Goal: Information Seeking & Learning: Learn about a topic

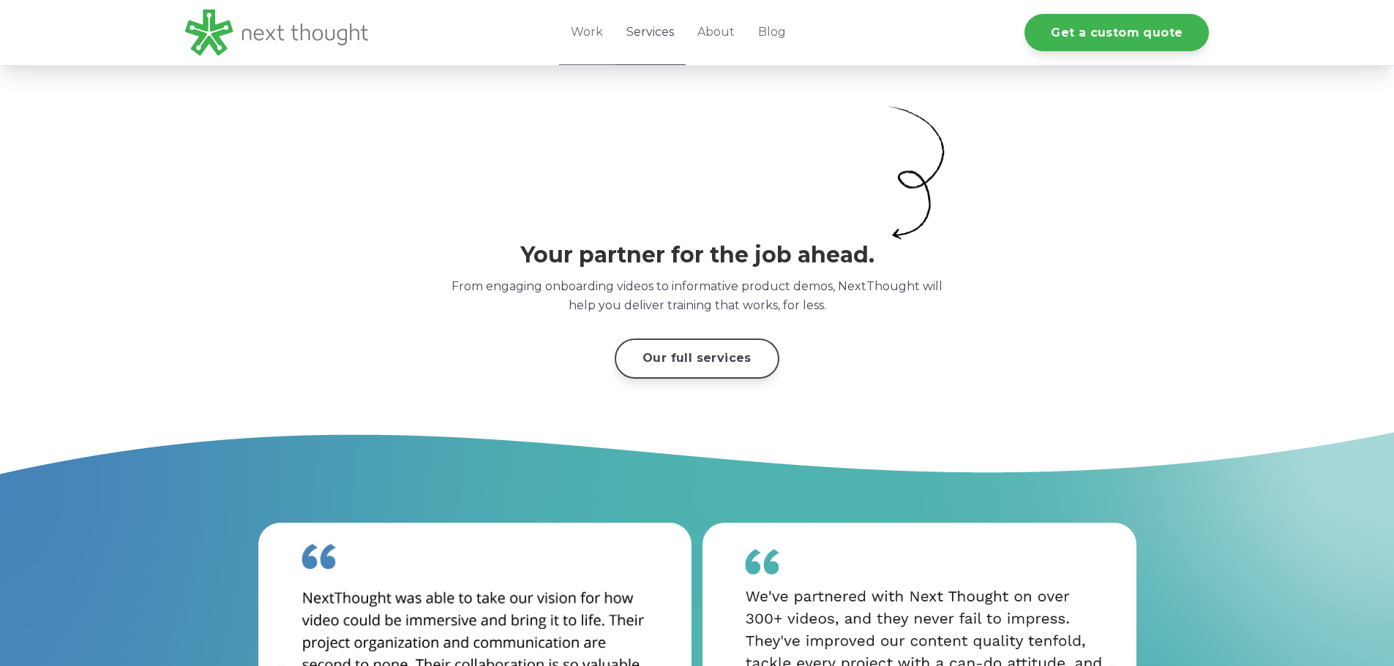
click at [644, 27] on link "Services" at bounding box center [649, 32] width 71 height 65
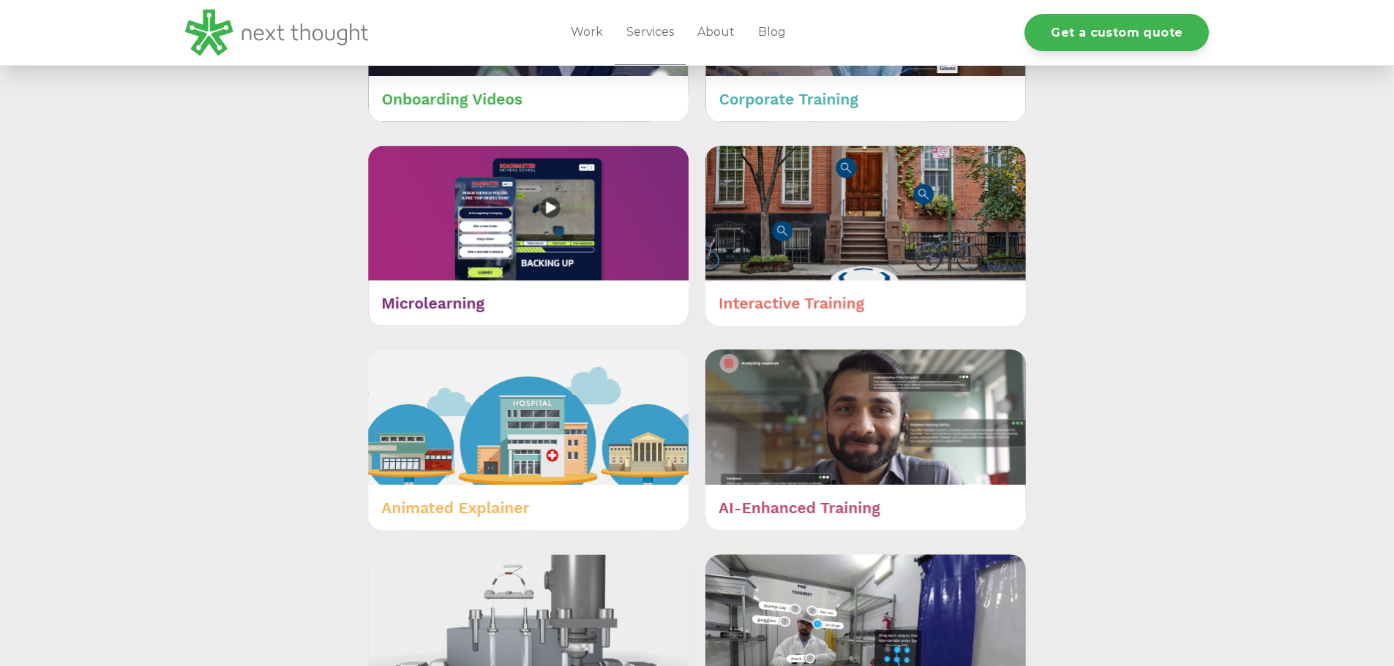
scroll to position [951, 0]
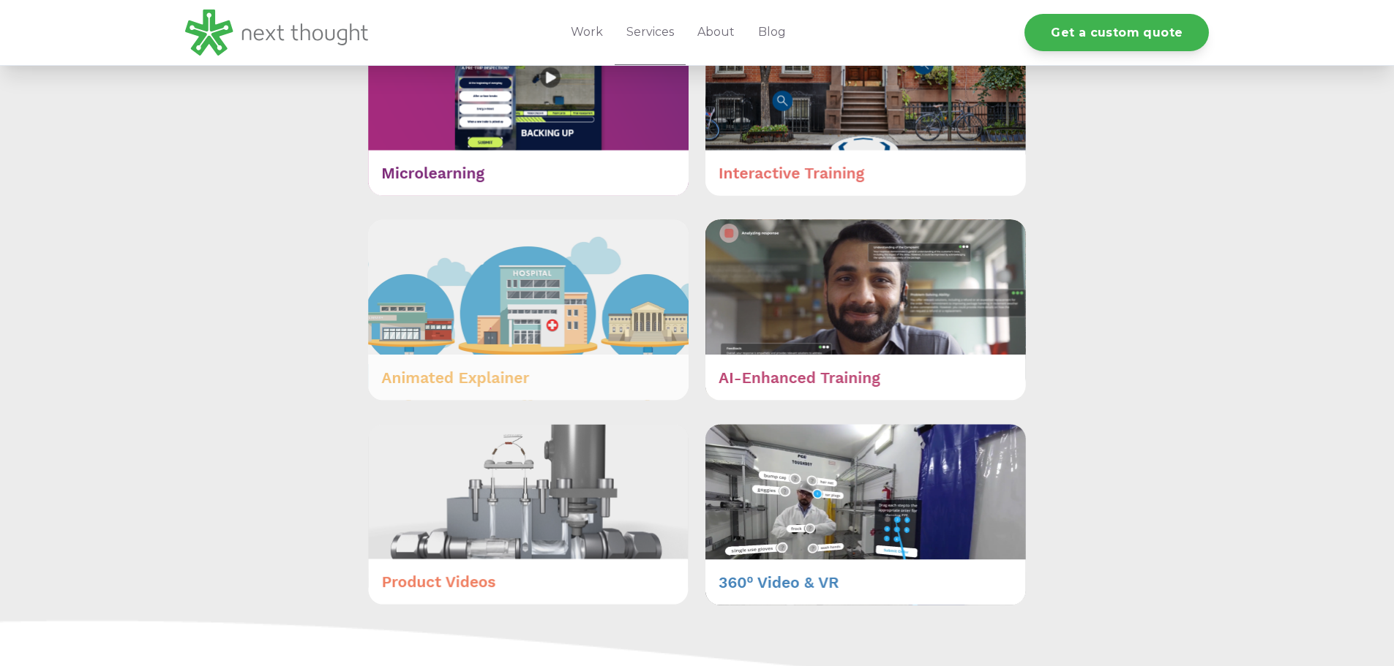
click at [538, 372] on img at bounding box center [528, 309] width 320 height 181
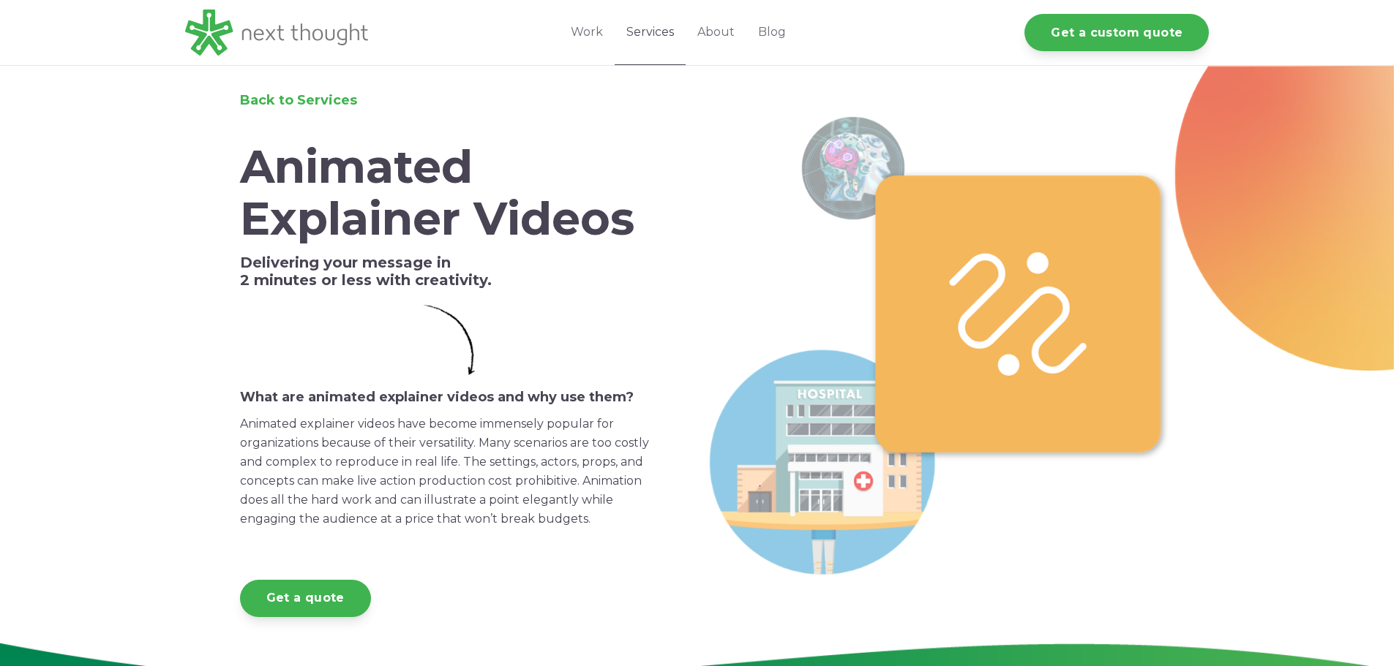
click at [664, 27] on link "Services" at bounding box center [649, 32] width 71 height 65
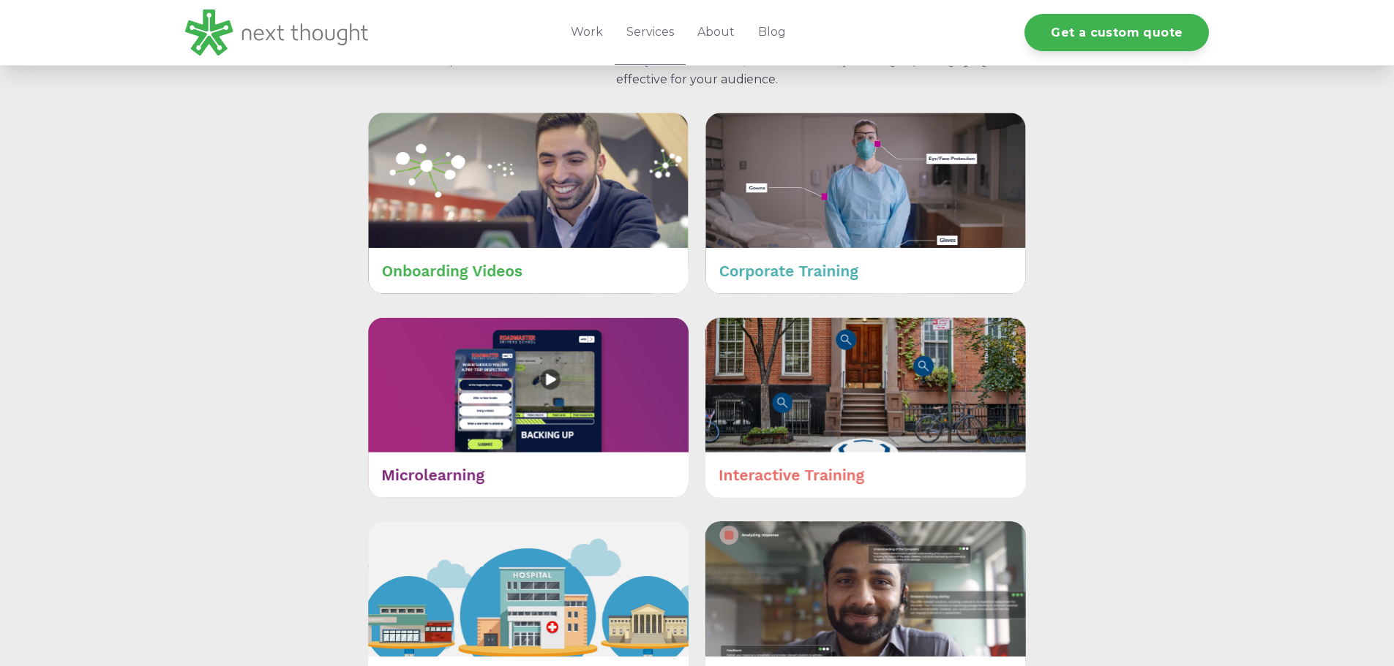
scroll to position [585, 0]
